Goal: Task Accomplishment & Management: Manage account settings

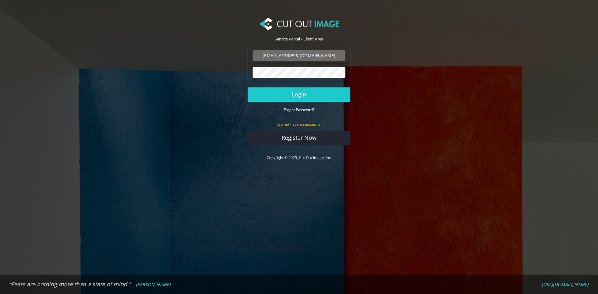
drag, startPoint x: 291, startPoint y: 54, endPoint x: 269, endPoint y: 59, distance: 22.7
click at [269, 59] on input "[EMAIL_ADDRESS][DOMAIN_NAME]" at bounding box center [299, 55] width 93 height 11
type input "[EMAIL_ADDRESS][DOMAIN_NAME]"
click at [98, 86] on section "Service Portal / Client Area [EMAIL_ADDRESS][DOMAIN_NAME] The login field is re…" at bounding box center [299, 89] width 598 height 161
click at [248, 88] on button "Login" at bounding box center [299, 95] width 103 height 14
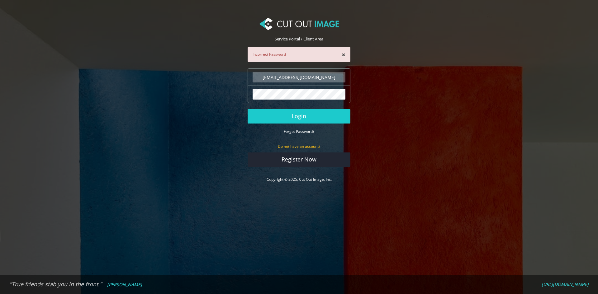
click at [248, 109] on button "Login" at bounding box center [299, 116] width 103 height 14
